Goal: Navigation & Orientation: Understand site structure

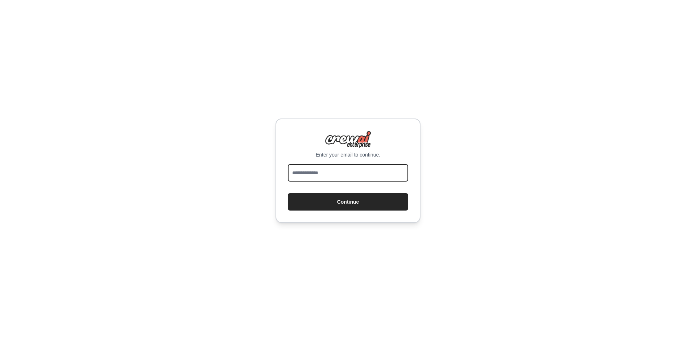
click at [341, 174] on input "email" at bounding box center [348, 172] width 120 height 17
type input "**********"
click at [348, 201] on button "Continue" at bounding box center [348, 201] width 120 height 17
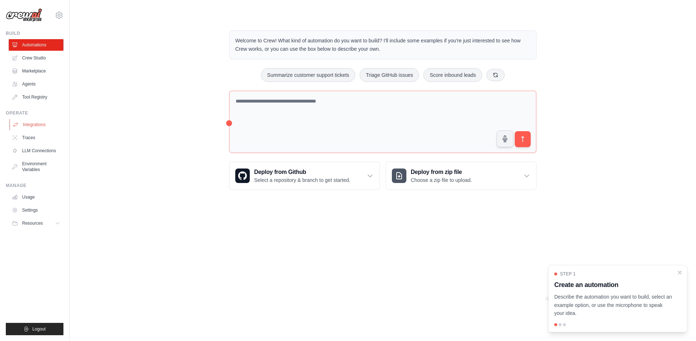
click at [38, 122] on link "Integrations" at bounding box center [36, 125] width 55 height 12
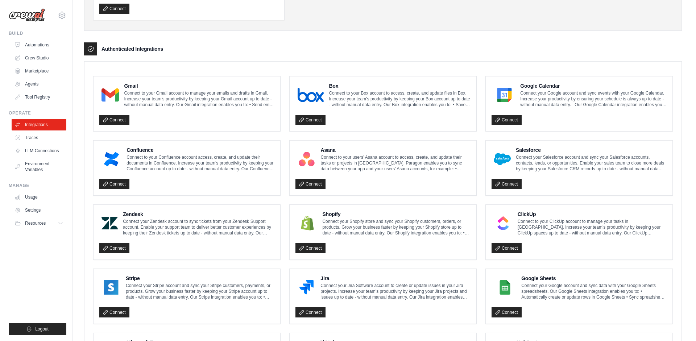
scroll to position [223, 0]
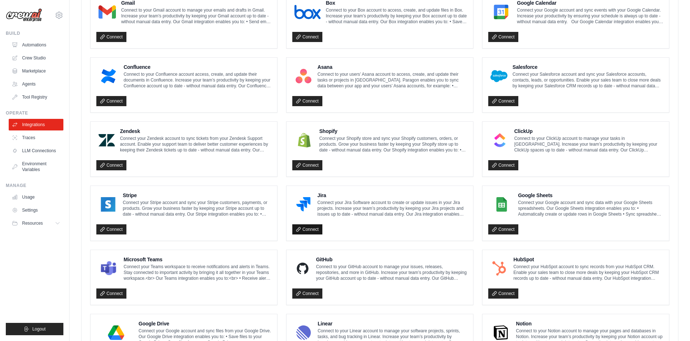
click at [315, 228] on link "Connect" at bounding box center [307, 229] width 30 height 10
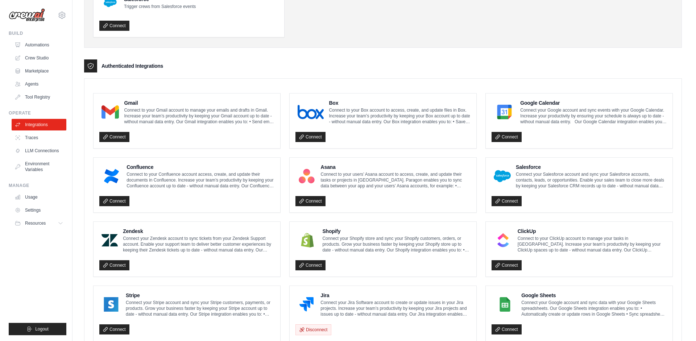
scroll to position [199, 0]
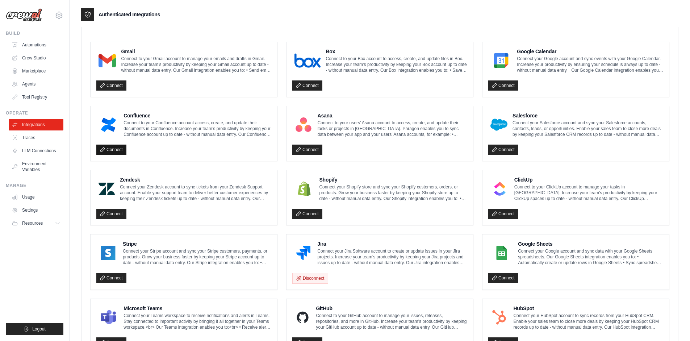
click at [112, 150] on link "Connect" at bounding box center [111, 150] width 30 height 10
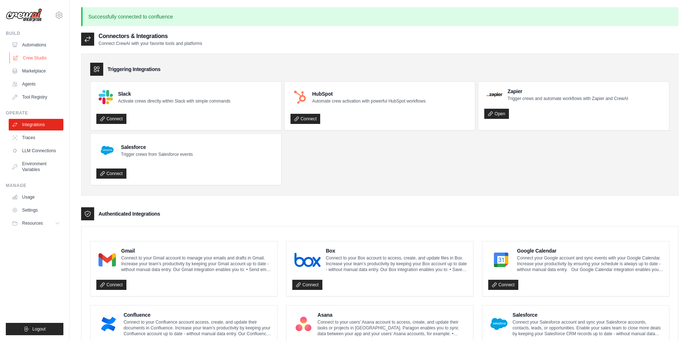
click at [27, 59] on link "Crew Studio" at bounding box center [36, 58] width 55 height 12
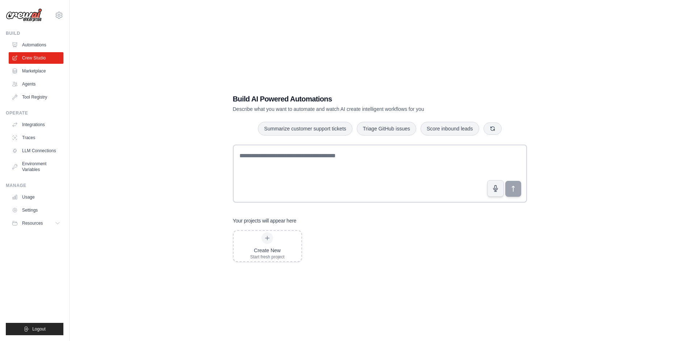
click at [83, 165] on div "Build AI Powered Automations Describe what you want to automate and watch AI cr…" at bounding box center [380, 177] width 598 height 341
click at [36, 210] on link "Settings" at bounding box center [36, 210] width 55 height 12
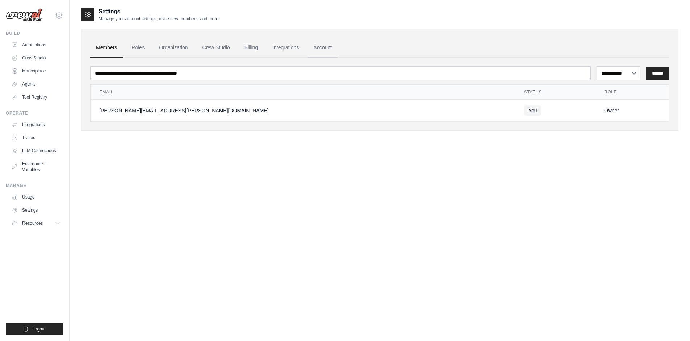
click at [333, 47] on link "Account" at bounding box center [323, 48] width 30 height 20
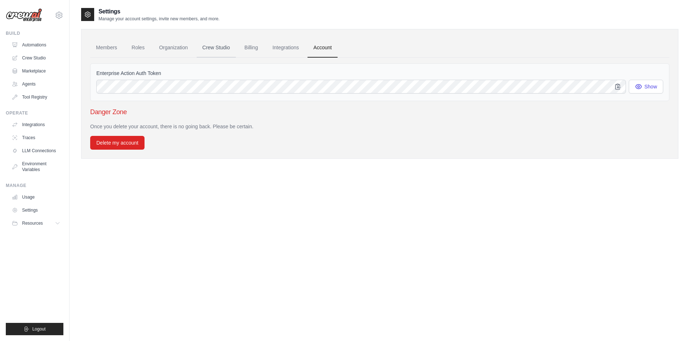
click at [224, 44] on link "Crew Studio" at bounding box center [216, 48] width 39 height 20
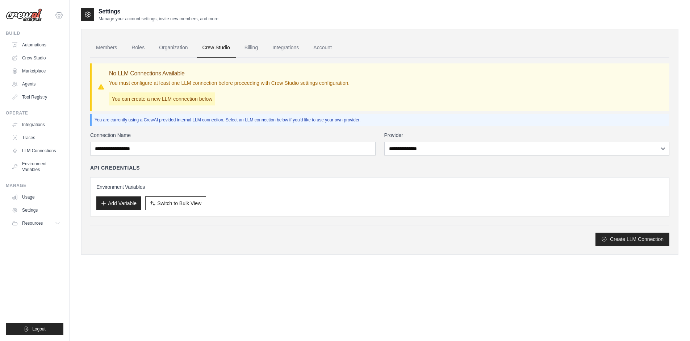
click at [57, 18] on icon at bounding box center [59, 15] width 9 height 9
click at [44, 50] on link "Settings" at bounding box center [59, 48] width 64 height 13
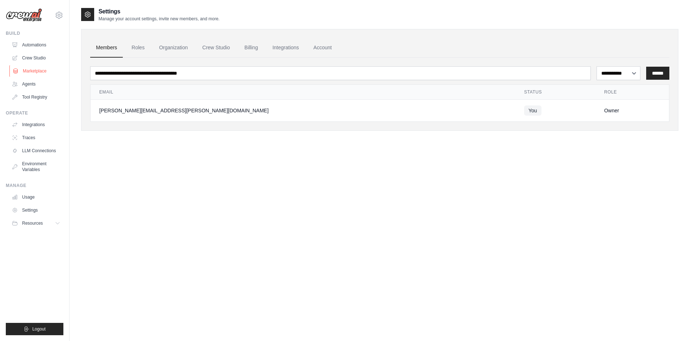
click at [40, 72] on link "Marketplace" at bounding box center [36, 71] width 55 height 12
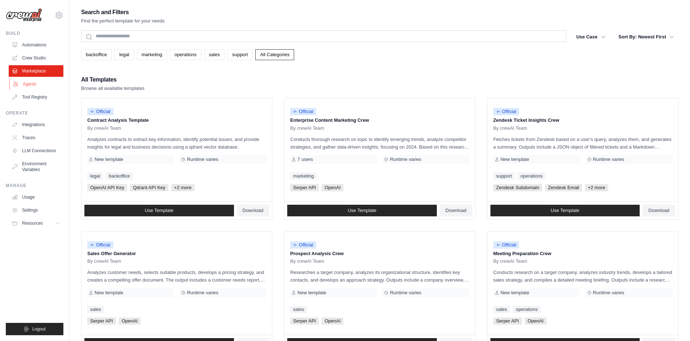
click at [31, 88] on link "Agents" at bounding box center [36, 84] width 55 height 12
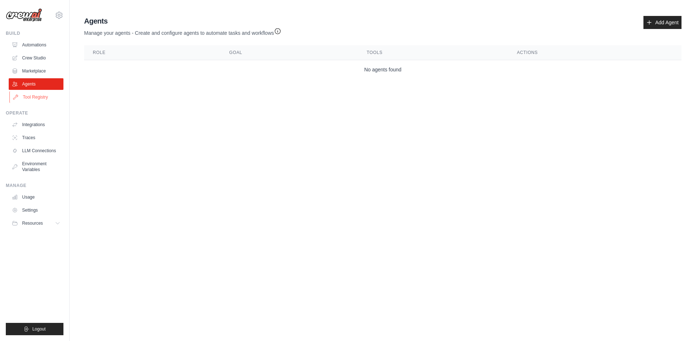
click at [30, 95] on link "Tool Registry" at bounding box center [36, 97] width 55 height 12
